Goal: Find specific page/section: Find specific page/section

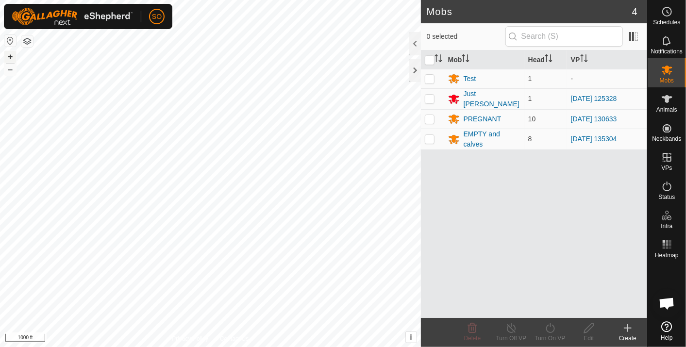
click at [10, 54] on button "+" at bounding box center [10, 57] width 12 height 12
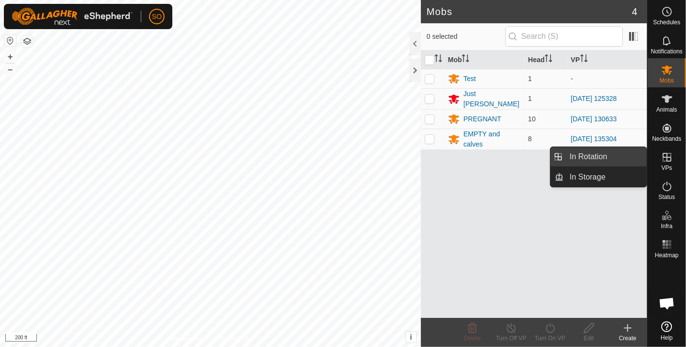
click at [608, 154] on link "In Rotation" at bounding box center [606, 156] width 83 height 19
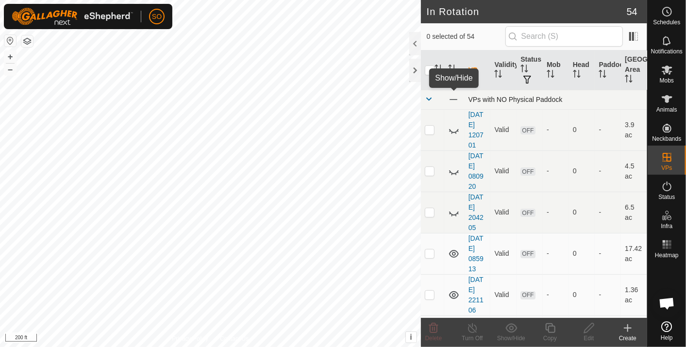
click at [457, 95] on span at bounding box center [453, 99] width 11 height 11
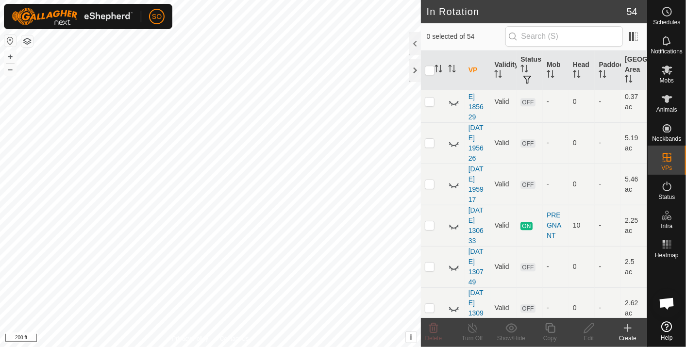
scroll to position [1269, 0]
click at [453, 221] on icon at bounding box center [454, 224] width 12 height 12
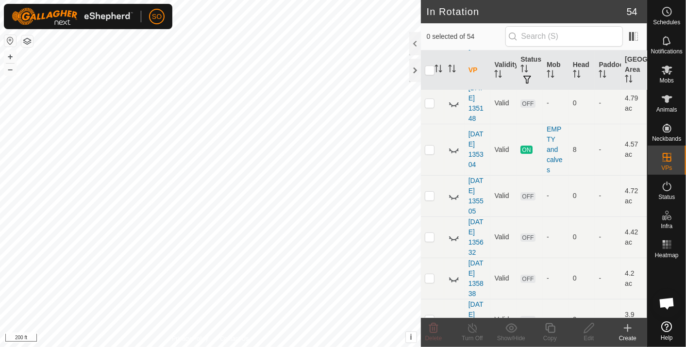
scroll to position [1762, 0]
click at [453, 143] on icon at bounding box center [454, 149] width 12 height 12
click at [8, 52] on button "+" at bounding box center [10, 57] width 12 height 12
click at [414, 68] on div at bounding box center [416, 70] width 12 height 23
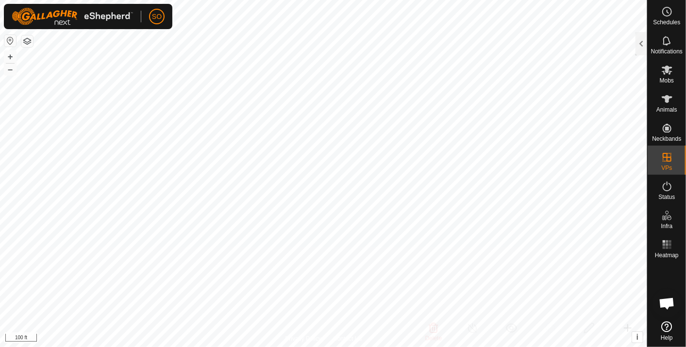
scroll to position [7012, 0]
click at [9, 67] on button "–" at bounding box center [10, 70] width 12 height 12
